Goal: Understand process/instructions: Learn about a topic

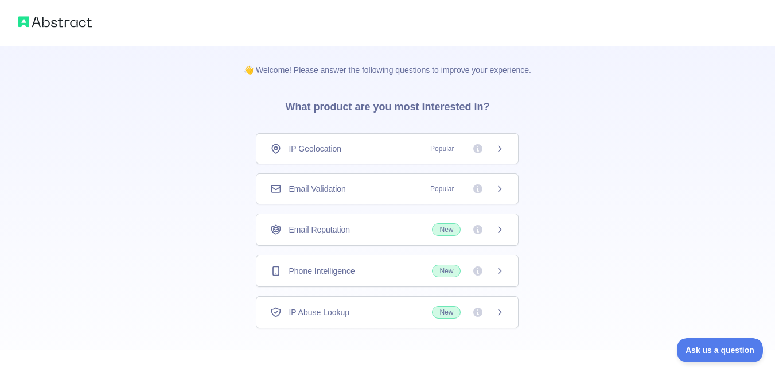
click at [378, 185] on div "Email Validation Popular" at bounding box center [387, 188] width 234 height 11
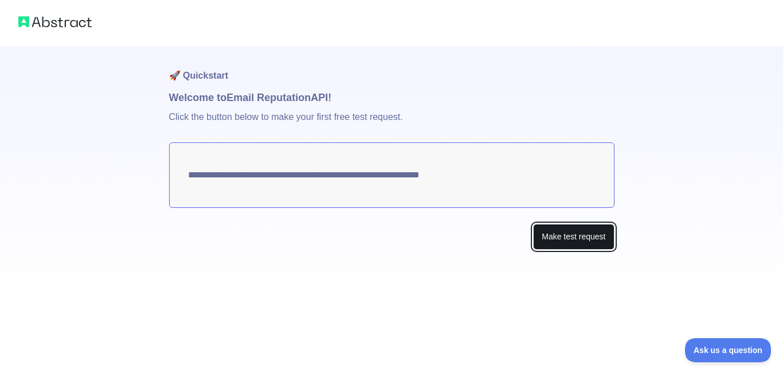
click at [564, 230] on button "Make test request" at bounding box center [573, 237] width 81 height 26
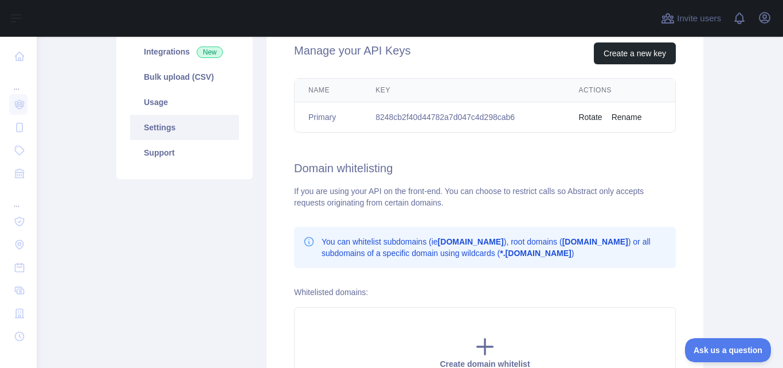
click at [433, 112] on td "8248cb2f40d44782a7d047c4d298cab6" at bounding box center [463, 117] width 203 height 30
copy td "8248cb2f40d44782a7d047c4d298cab6"
